Goal: Register for event/course

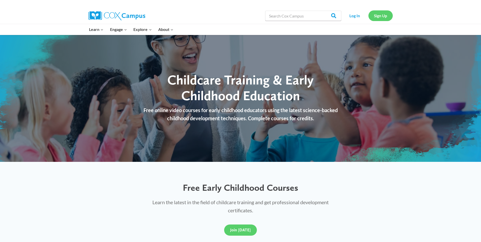
click at [380, 13] on link "Sign Up" at bounding box center [380, 15] width 24 height 10
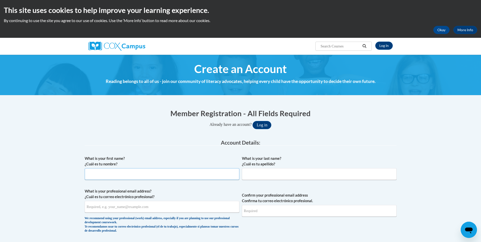
drag, startPoint x: 163, startPoint y: 171, endPoint x: 193, endPoint y: 170, distance: 29.9
click at [164, 171] on input "What is your first name? ¿Cuál es tu nombre?" at bounding box center [162, 174] width 155 height 12
type input "Ashley"
type input "Anbrown587@gmail.com"
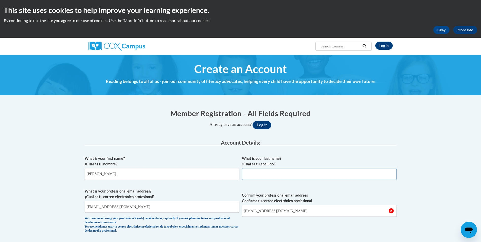
click at [265, 173] on input "What is your last name? ¿Cuál es tu apellido?" at bounding box center [319, 174] width 155 height 12
type input "Brown"
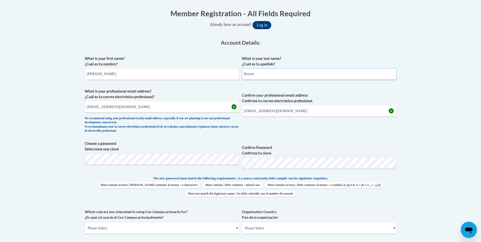
scroll to position [101, 0]
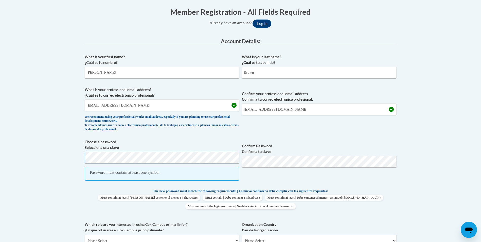
click at [50, 156] on body "This site uses cookies to help improve your learning experience. By continuing …" at bounding box center [240, 215] width 481 height 633
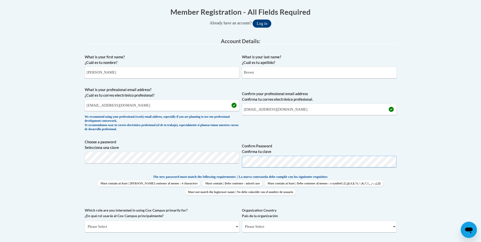
click at [252, 20] on button "Log in" at bounding box center [261, 24] width 19 height 8
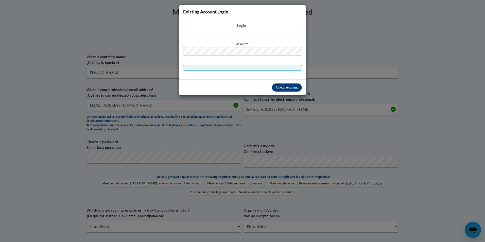
click at [263, 106] on div "Existing Account Login Login Password" at bounding box center [242, 121] width 485 height 242
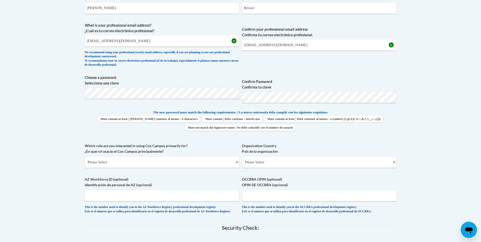
scroll to position [177, 0]
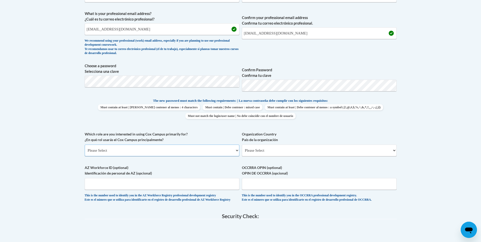
click at [129, 148] on select "Please Select College/University | Colegio/Universidad Community/Nonprofit Part…" at bounding box center [162, 150] width 155 height 12
select select "fbf2d438-af2f-41f8-98f1-81c410e29de3"
click at [85, 144] on select "Please Select College/University | Colegio/Universidad Community/Nonprofit Part…" at bounding box center [162, 150] width 155 height 12
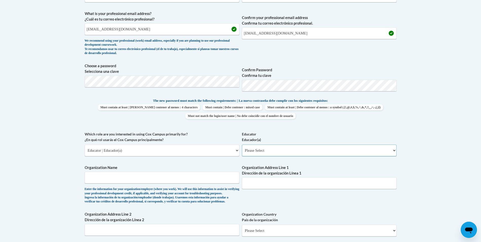
click at [261, 153] on select "Please Select Early Learning/Daycare Teacher/Family Home Care Provider | Maestr…" at bounding box center [319, 150] width 155 height 12
select select "5e2af403-4f2c-4e49-a02f-103e55d7b75b"
click at [242, 144] on select "Please Select Early Learning/Daycare Teacher/Family Home Care Provider | Maestr…" at bounding box center [319, 150] width 155 height 12
click at [155, 183] on input "Organization Name" at bounding box center [162, 178] width 155 height 12
type input "Bright Eyes ELC - Urbana"
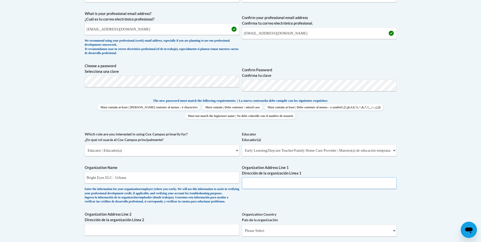
click at [261, 180] on input "Organization Address Line 1 Dirección de la organización Línea 1" at bounding box center [319, 183] width 155 height 12
type input "3510 Campus Drive"
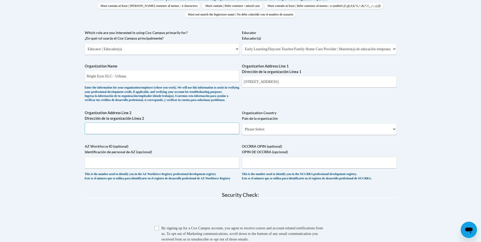
click at [145, 134] on input "Organization Address Line 2 Dirección de la organización Línea 2" at bounding box center [162, 128] width 155 height 12
click at [271, 135] on select "Please Select United States | Estados Unidos Outside of the United States | Fue…" at bounding box center [319, 129] width 155 height 12
select select "ad49bcad-a171-4b2e-b99c-48b446064914"
click at [242, 131] on select "Please Select United States | Estados Unidos Outside of the United States | Fue…" at bounding box center [319, 129] width 155 height 12
select select
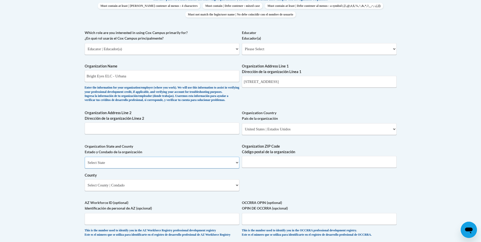
click at [150, 167] on select "Select State Alabama Alaska Arizona Arkansas California Colorado Connecticut De…" at bounding box center [162, 163] width 155 height 12
select select "Maryland"
click at [85, 165] on select "Select State Alabama Alaska Arizona Arkansas California Colorado Connecticut De…" at bounding box center [162, 163] width 155 height 12
click at [268, 166] on input "Organization ZIP Code Código postal de la organización" at bounding box center [319, 162] width 155 height 12
type input "21704"
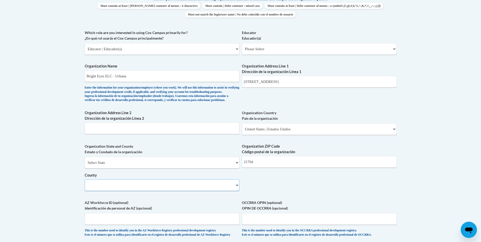
click at [143, 189] on select "Select County Allegany Anne Arundel Baltimore Baltimore Calvert Caroline Carrol…" at bounding box center [162, 185] width 155 height 12
select select "Frederick"
click at [85, 188] on select "Select County Allegany Anne Arundel Baltimore Baltimore Calvert Caroline Carrol…" at bounding box center [162, 185] width 155 height 12
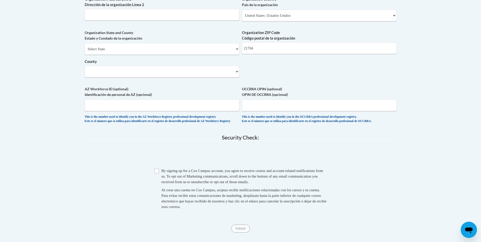
scroll to position [406, 0]
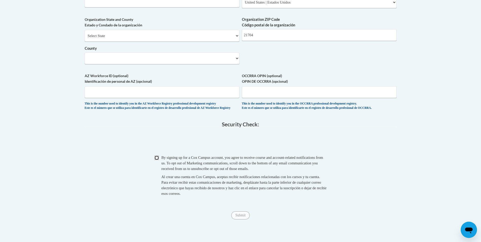
click at [156, 160] on input "Checkbox" at bounding box center [156, 157] width 5 height 5
checkbox input "true"
click at [244, 219] on input "Submit" at bounding box center [240, 215] width 18 height 8
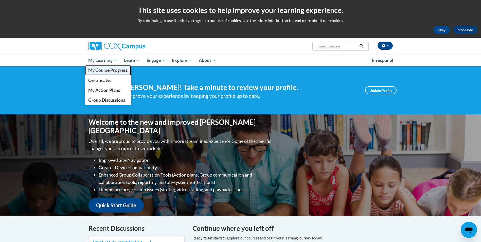
click at [108, 66] on link "My Course Progress" at bounding box center [108, 70] width 46 height 10
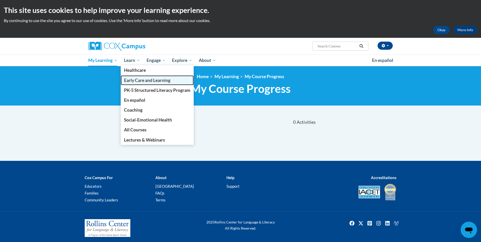
click at [141, 80] on span "Early Care and Learning" at bounding box center [147, 80] width 46 height 5
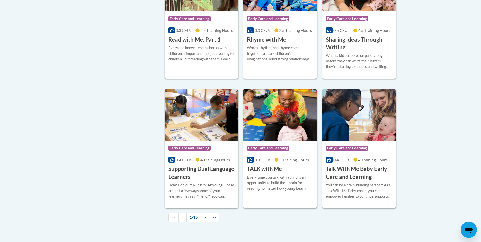
scroll to position [659, 0]
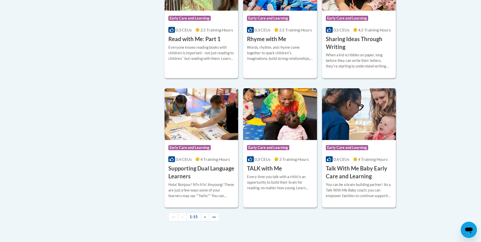
click at [350, 176] on h3 "Talk With Me Baby Early Care and Learning" at bounding box center [359, 173] width 66 height 16
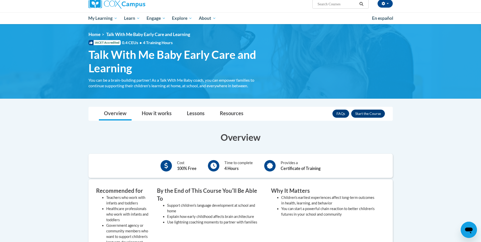
scroll to position [76, 0]
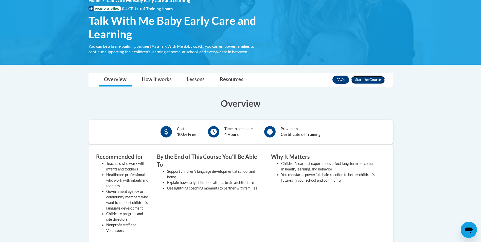
click at [368, 77] on button "Enroll" at bounding box center [368, 80] width 34 height 8
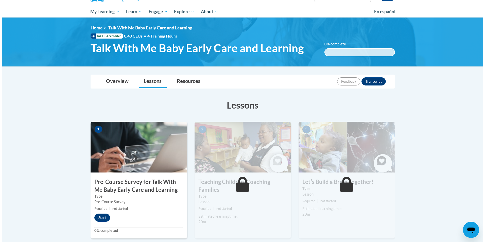
scroll to position [51, 0]
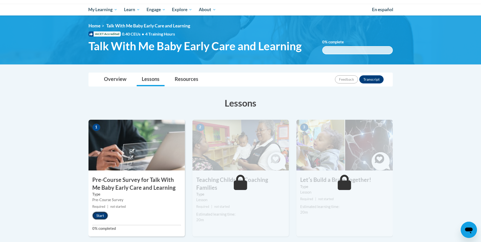
click at [103, 215] on button "Start" at bounding box center [100, 215] width 16 height 8
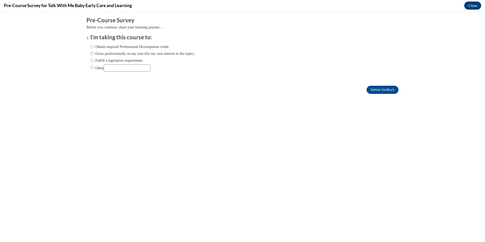
scroll to position [0, 0]
click at [90, 46] on input "Obtain required Professional Development credit." at bounding box center [91, 47] width 3 height 6
radio input "true"
click at [387, 88] on input "Submit feedback" at bounding box center [382, 90] width 32 height 8
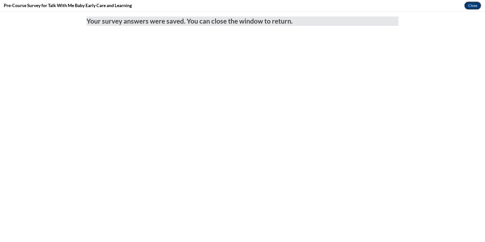
click at [471, 8] on button "Close" at bounding box center [472, 6] width 17 height 8
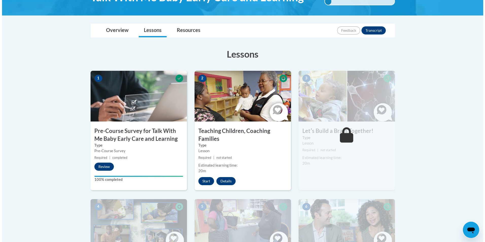
scroll to position [101, 0]
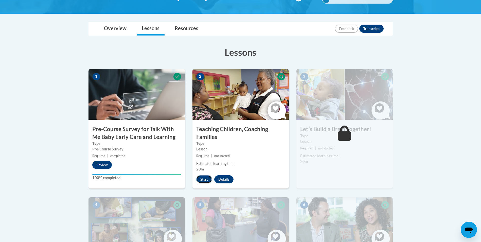
click at [203, 180] on button "Start" at bounding box center [204, 179] width 16 height 8
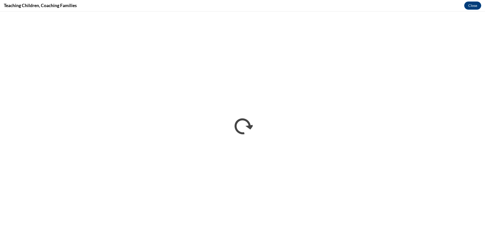
scroll to position [0, 0]
